Goal: Transaction & Acquisition: Obtain resource

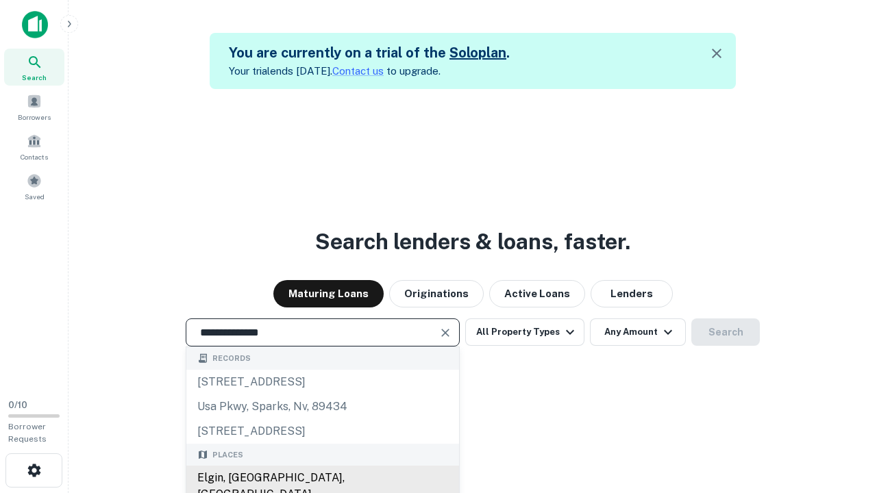
click at [322, 478] on div "Elgin, [GEOGRAPHIC_DATA], [GEOGRAPHIC_DATA]" at bounding box center [322, 486] width 273 height 41
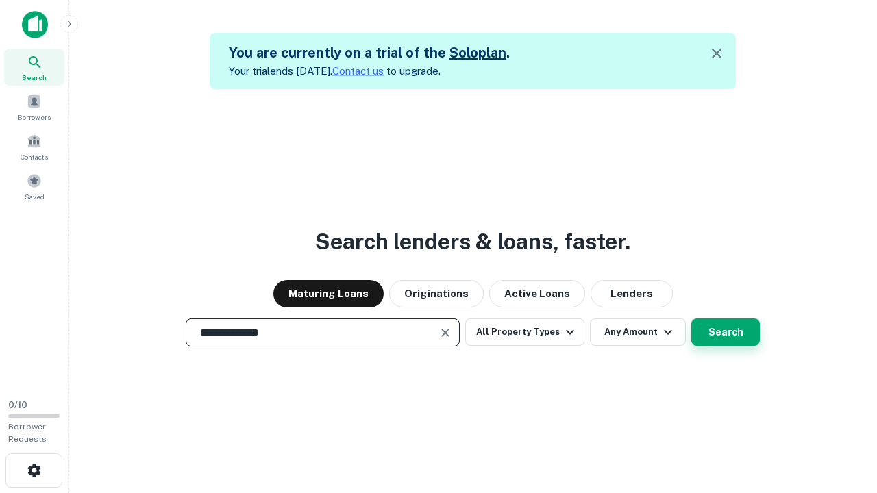
type input "**********"
click at [726, 332] on button "Search" at bounding box center [725, 332] width 69 height 27
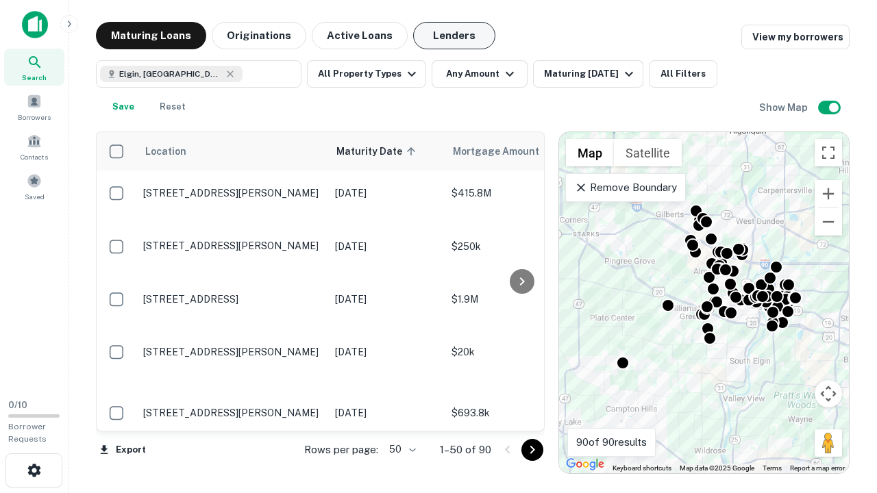
click at [454, 36] on button "Lenders" at bounding box center [454, 35] width 82 height 27
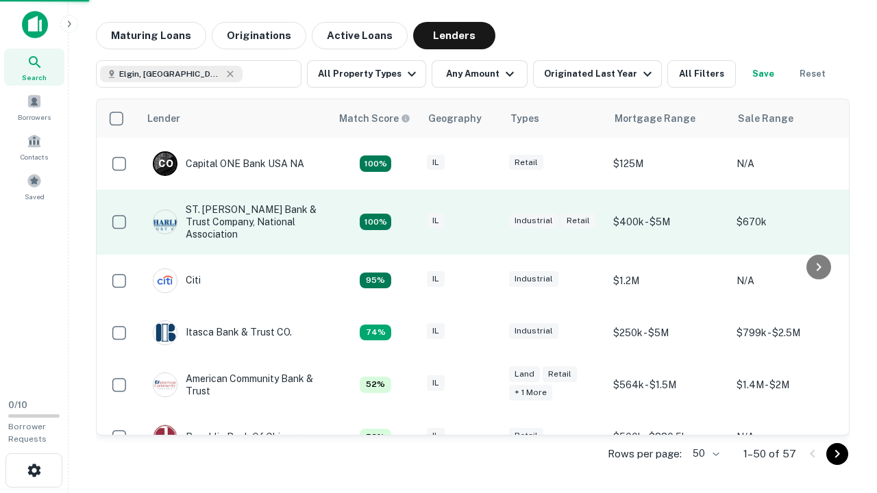
click at [487, 222] on div "IL" at bounding box center [461, 222] width 69 height 19
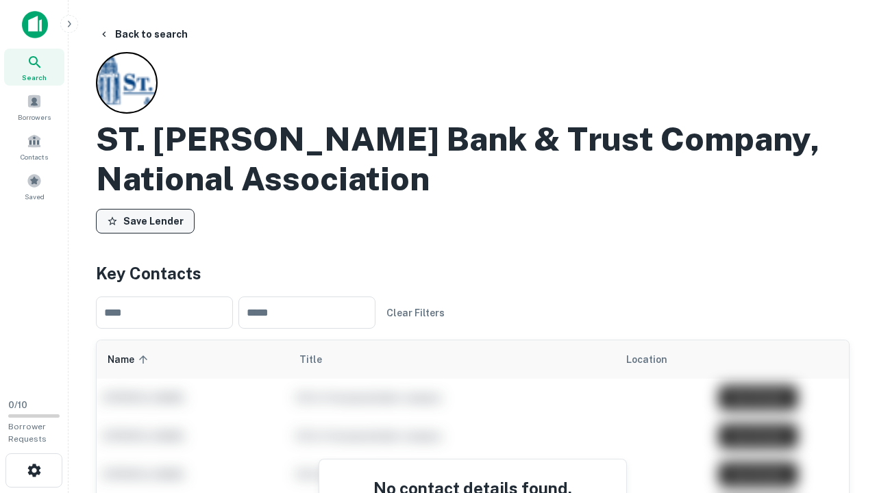
click at [145, 221] on button "Save Lender" at bounding box center [145, 221] width 99 height 25
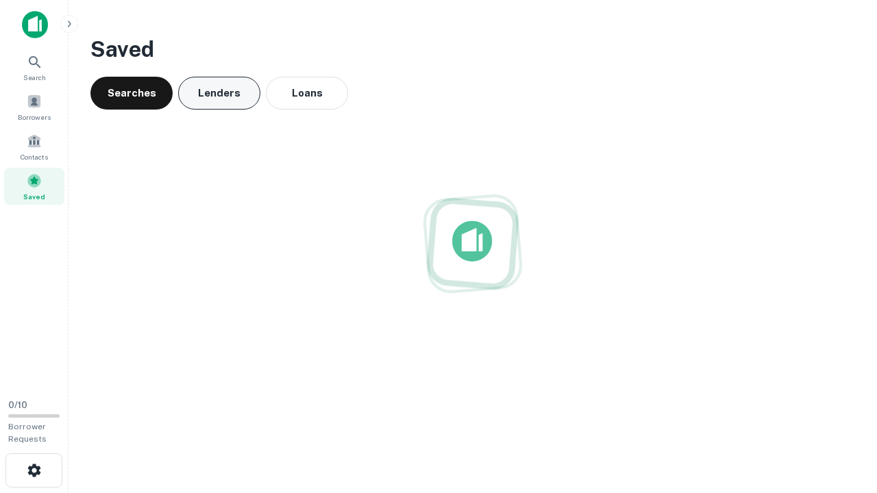
click at [219, 93] on button "Lenders" at bounding box center [219, 93] width 82 height 33
